Goal: Transaction & Acquisition: Purchase product/service

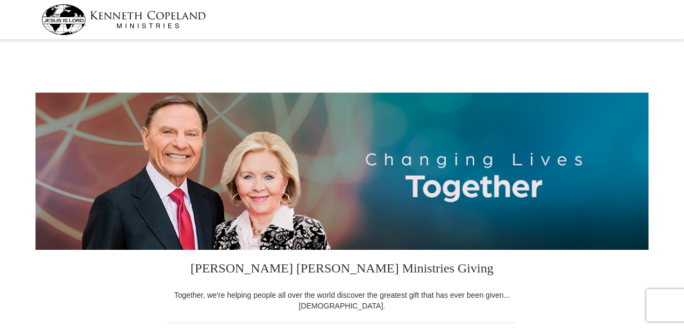
select select "AL"
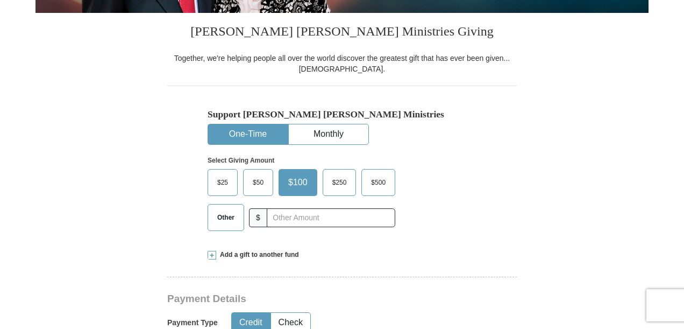
scroll to position [239, 0]
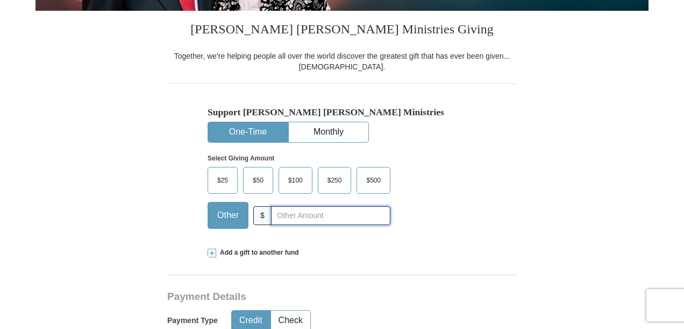
click at [275, 216] on input "text" at bounding box center [330, 215] width 119 height 19
type input "35.00"
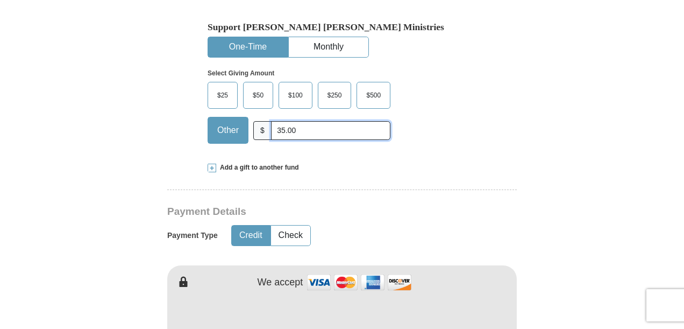
scroll to position [351, 0]
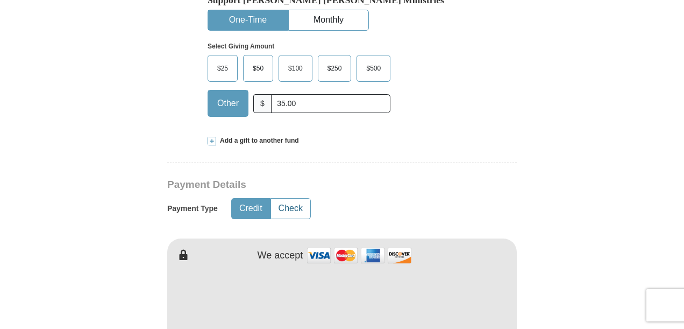
click at [285, 206] on button "Check" at bounding box center [290, 208] width 39 height 20
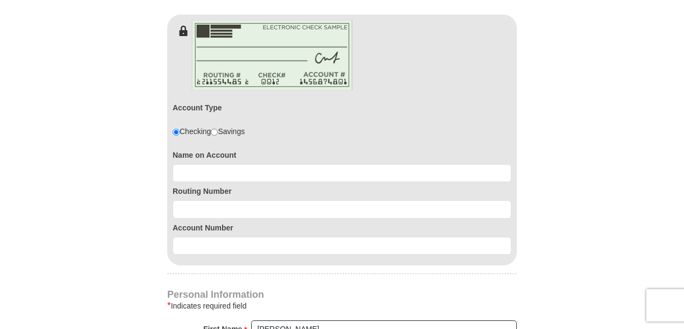
scroll to position [577, 0]
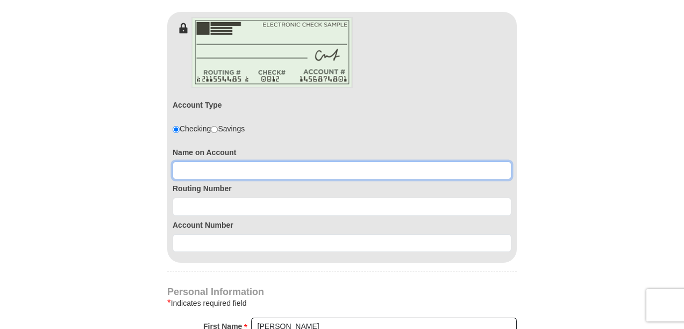
click at [191, 170] on input at bounding box center [342, 170] width 339 height 18
type input "[PERSON_NAME]"
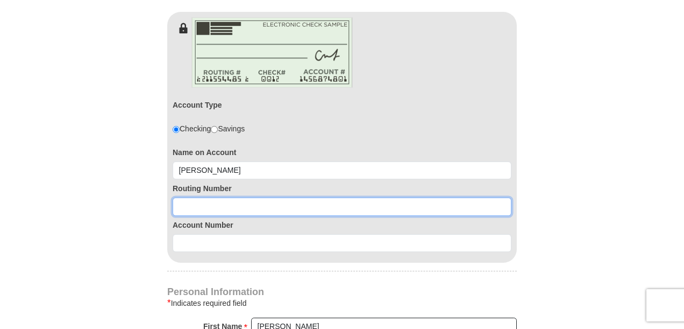
click at [180, 206] on input at bounding box center [342, 206] width 339 height 18
type input "062000019"
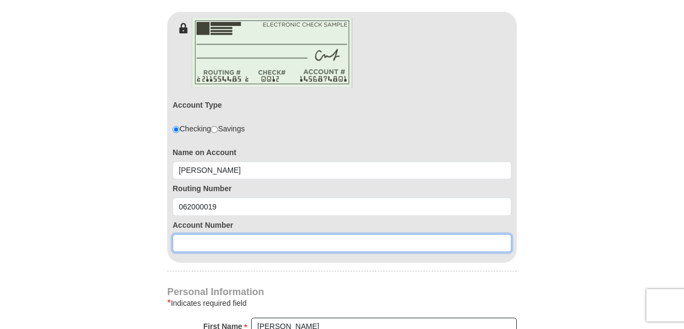
click at [182, 244] on input at bounding box center [342, 243] width 339 height 18
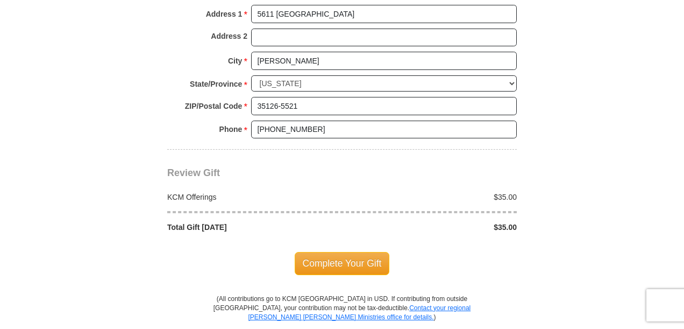
scroll to position [1013, 0]
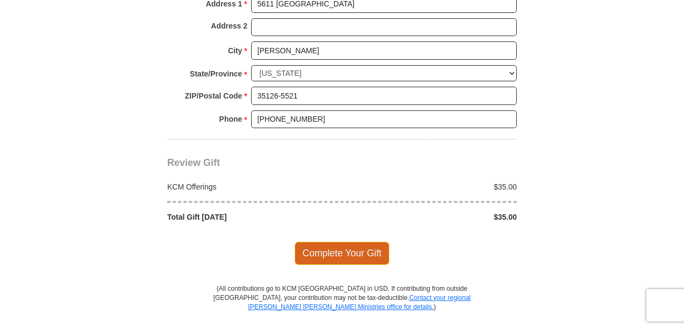
type input "0307593341"
drag, startPoint x: 355, startPoint y: 247, endPoint x: 362, endPoint y: 231, distance: 17.6
click at [362, 231] on div "Complete Your Gift" at bounding box center [341, 252] width 349 height 61
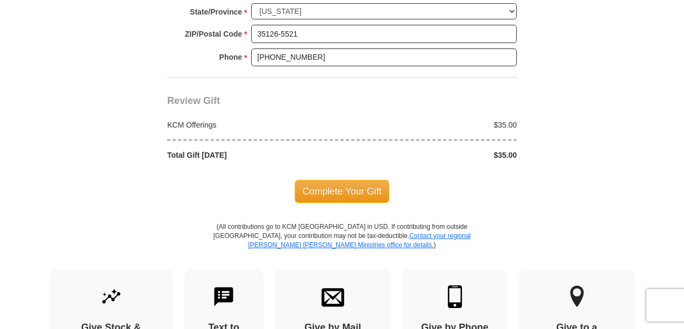
scroll to position [1086, 0]
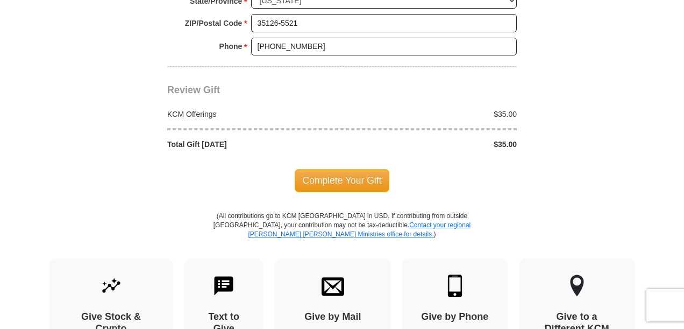
click at [345, 176] on span "Complete Your Gift" at bounding box center [342, 180] width 95 height 23
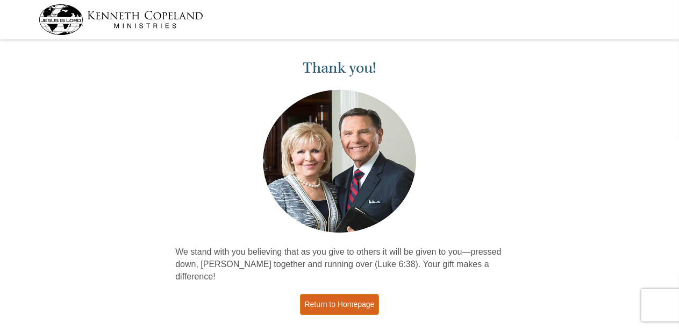
click at [359, 294] on link "Return to Homepage" at bounding box center [340, 304] width 80 height 21
